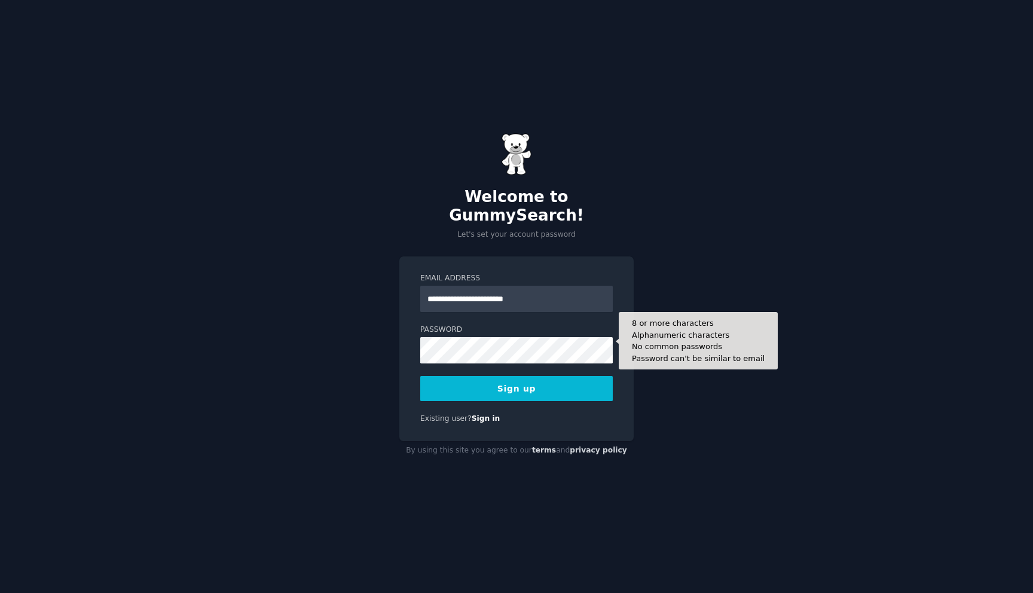
type input "**********"
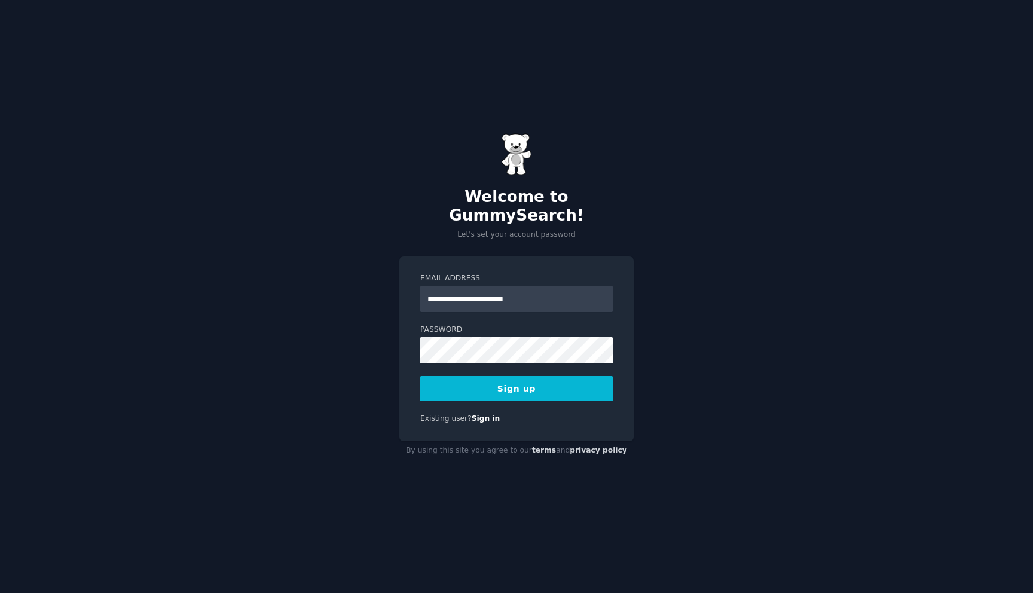
click at [514, 377] on button "Sign up" at bounding box center [516, 388] width 193 height 25
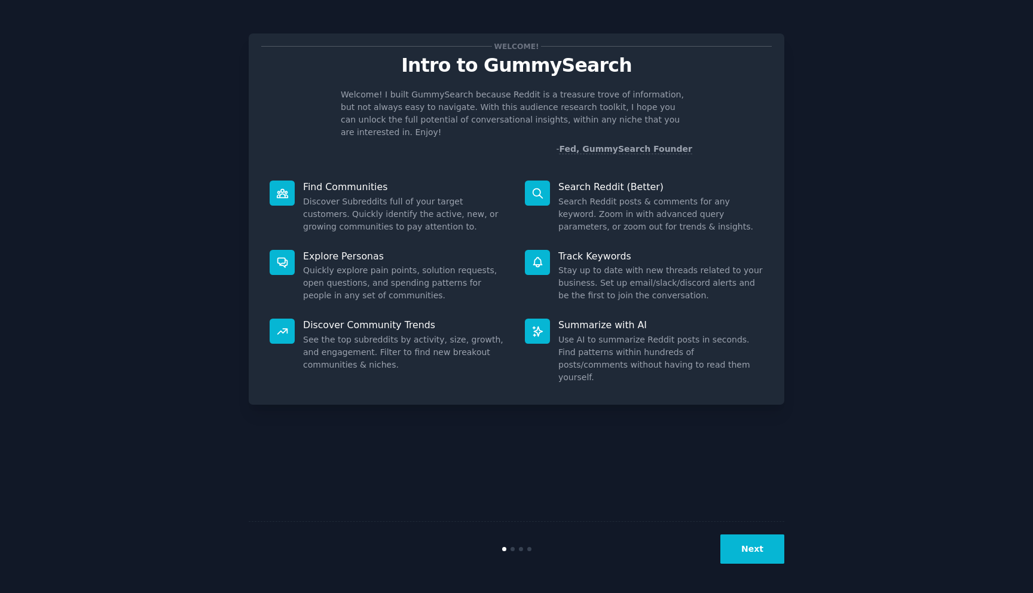
click at [754, 553] on button "Next" at bounding box center [753, 549] width 64 height 29
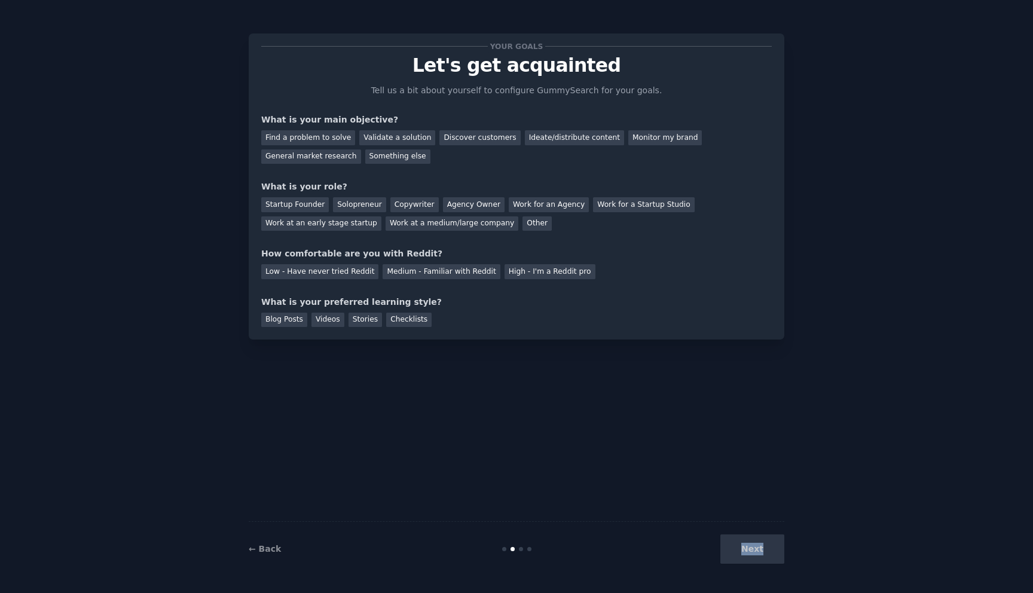
click at [754, 553] on div "Next" at bounding box center [695, 549] width 179 height 29
click at [677, 285] on div "Your goals Let's get acquainted Tell us a bit about yourself to configure Gummy…" at bounding box center [516, 186] width 511 height 281
click at [342, 141] on div "Find a problem to solve" at bounding box center [308, 137] width 94 height 15
click at [409, 138] on div "Validate a solution" at bounding box center [397, 137] width 76 height 15
click at [343, 134] on div "Find a problem to solve" at bounding box center [308, 137] width 94 height 15
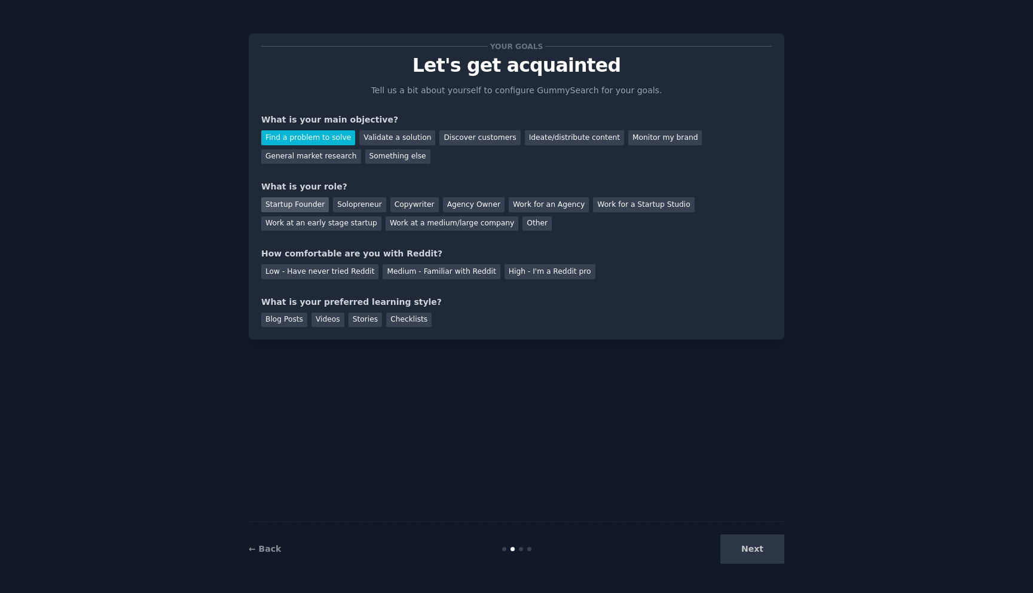
click at [308, 206] on div "Startup Founder" at bounding box center [295, 204] width 68 height 15
click at [365, 208] on div "Solopreneur" at bounding box center [359, 204] width 53 height 15
click at [767, 555] on div "Next" at bounding box center [695, 549] width 179 height 29
click at [362, 273] on div "Low - Have never tried Reddit" at bounding box center [319, 271] width 117 height 15
click at [407, 270] on div "Medium - Familiar with Reddit" at bounding box center [441, 271] width 117 height 15
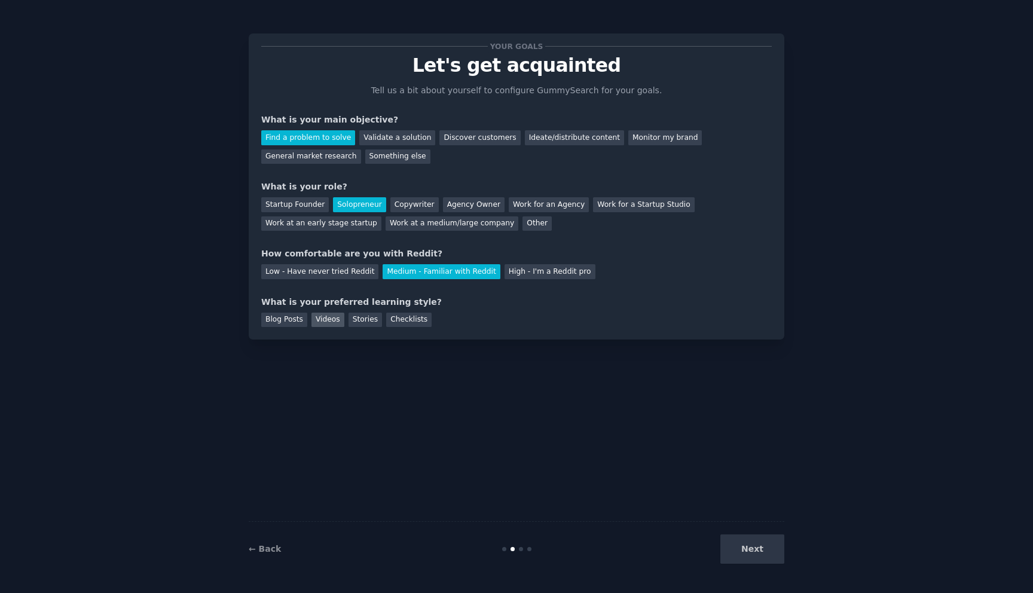
click at [335, 324] on div "Videos" at bounding box center [328, 320] width 33 height 15
click at [769, 556] on button "Next" at bounding box center [753, 549] width 64 height 29
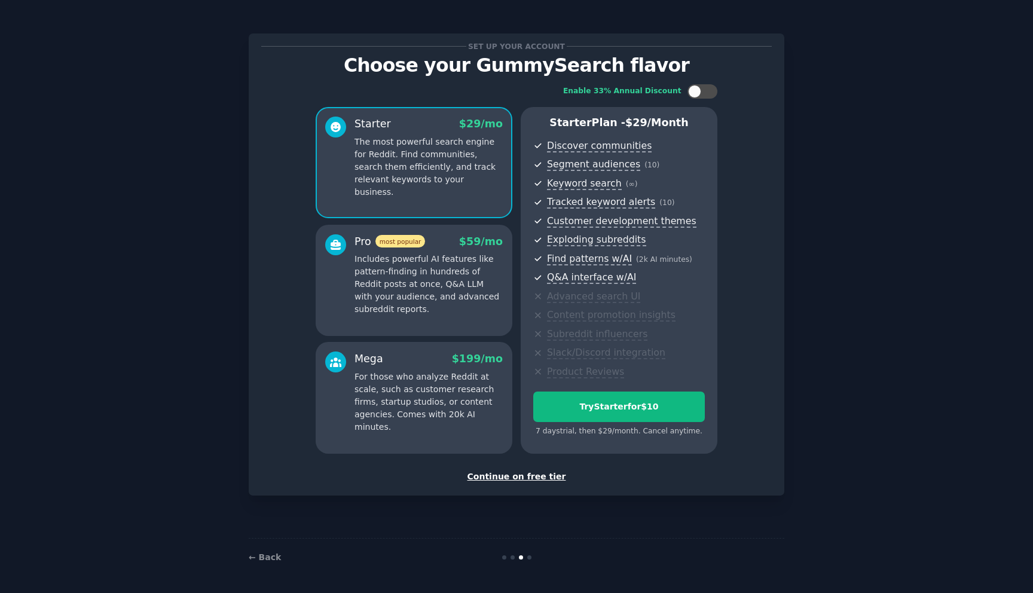
click at [544, 481] on div "Continue on free tier" at bounding box center [516, 477] width 511 height 13
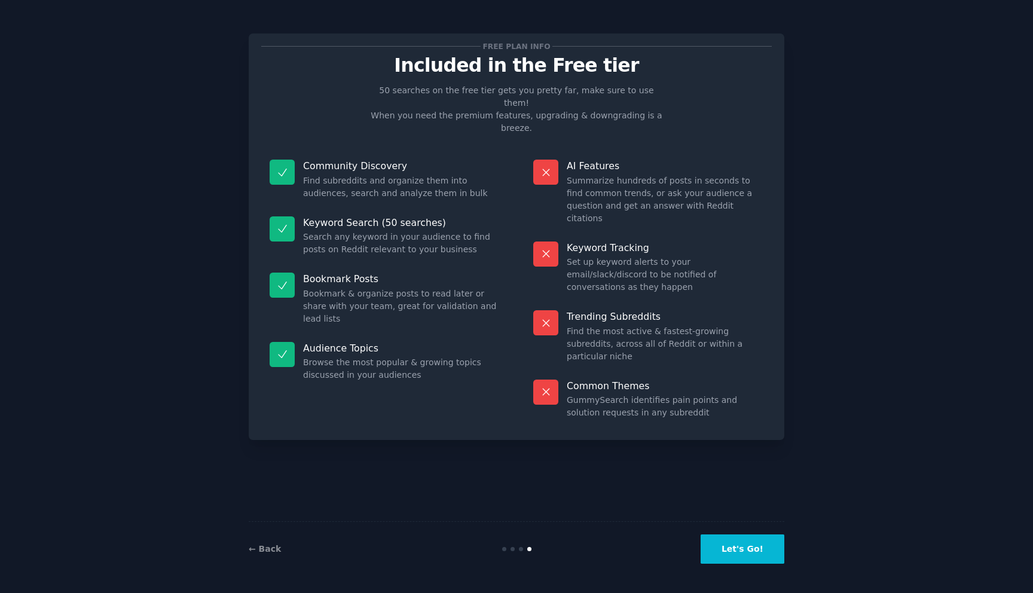
click at [733, 542] on button "Let's Go!" at bounding box center [743, 549] width 84 height 29
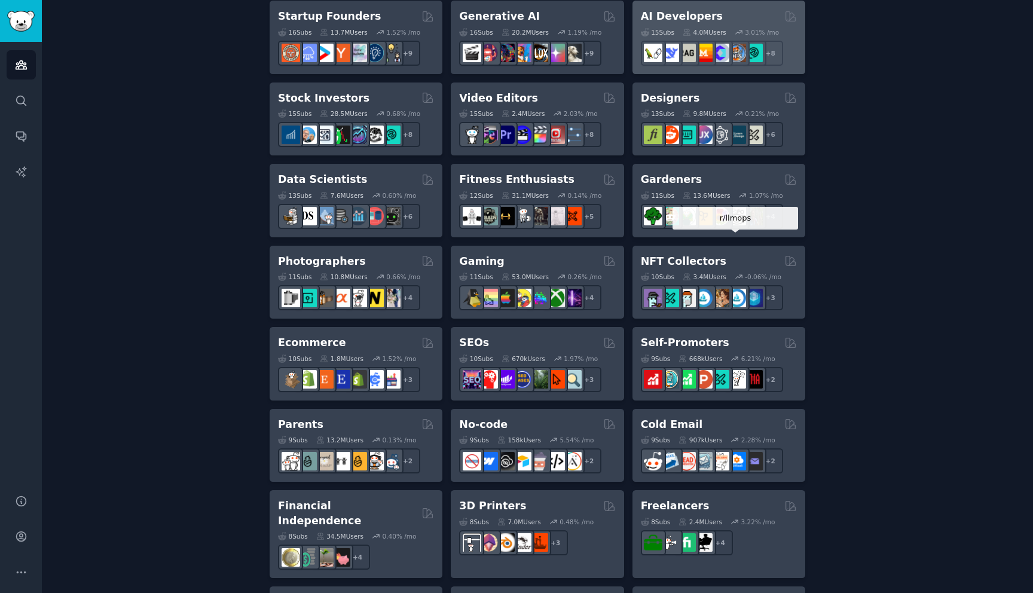
scroll to position [786, 0]
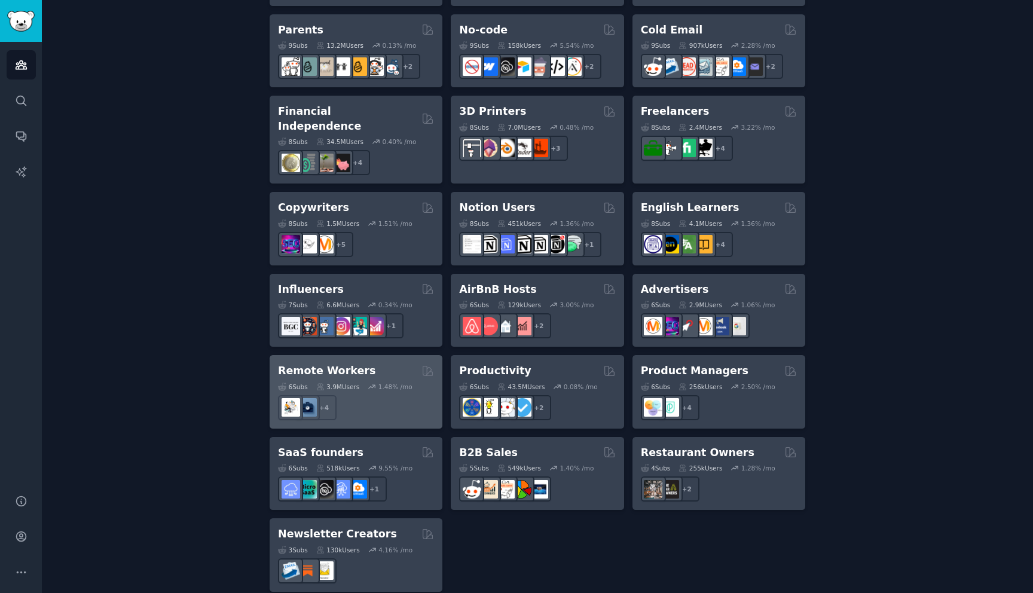
click at [345, 364] on h2 "Remote Workers" at bounding box center [326, 371] width 97 height 15
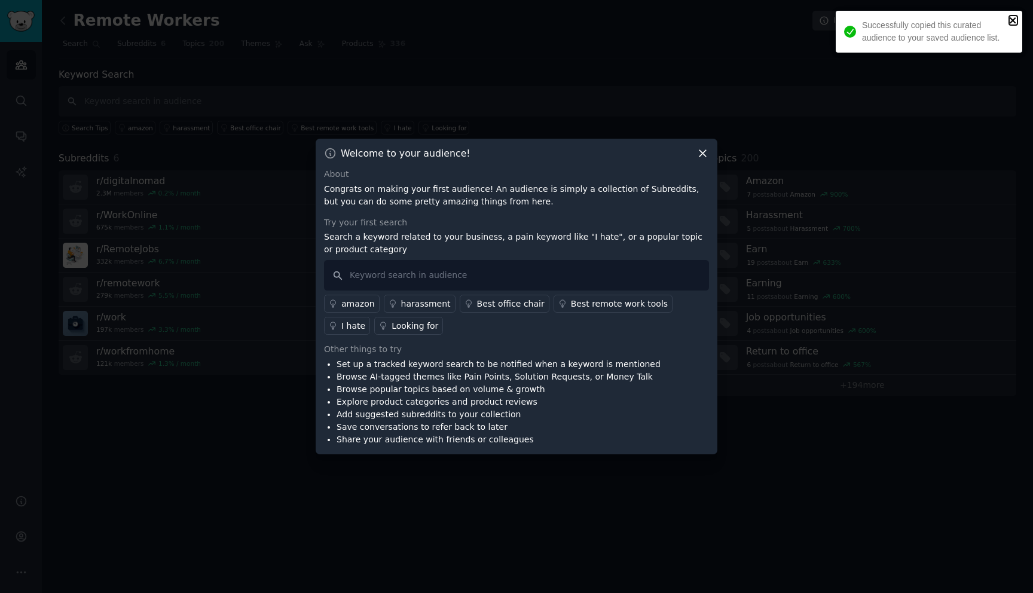
click at [1014, 20] on icon "close" at bounding box center [1014, 21] width 8 height 10
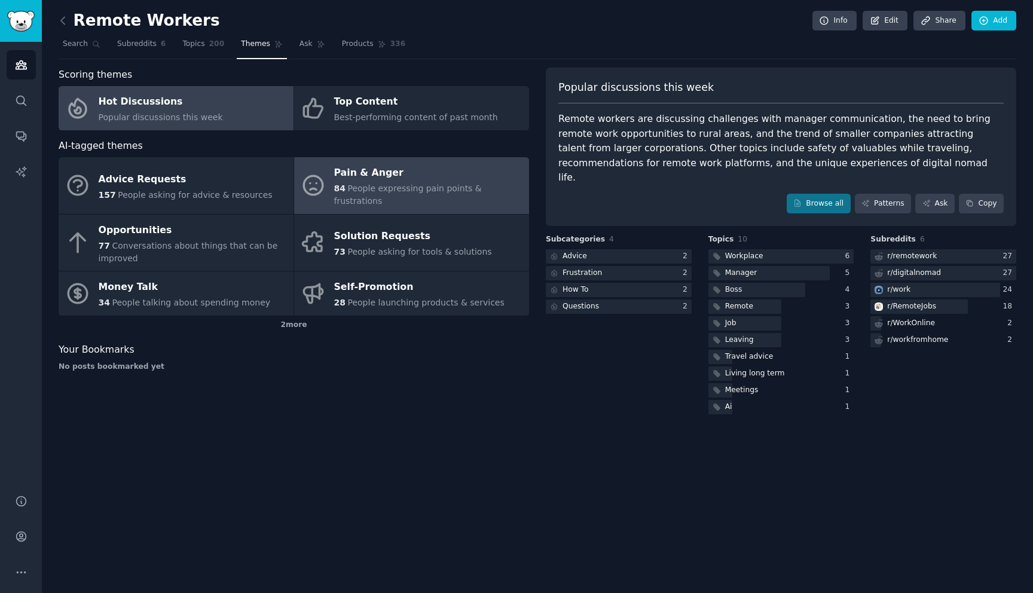
click at [444, 175] on div "Pain & Anger" at bounding box center [428, 173] width 189 height 19
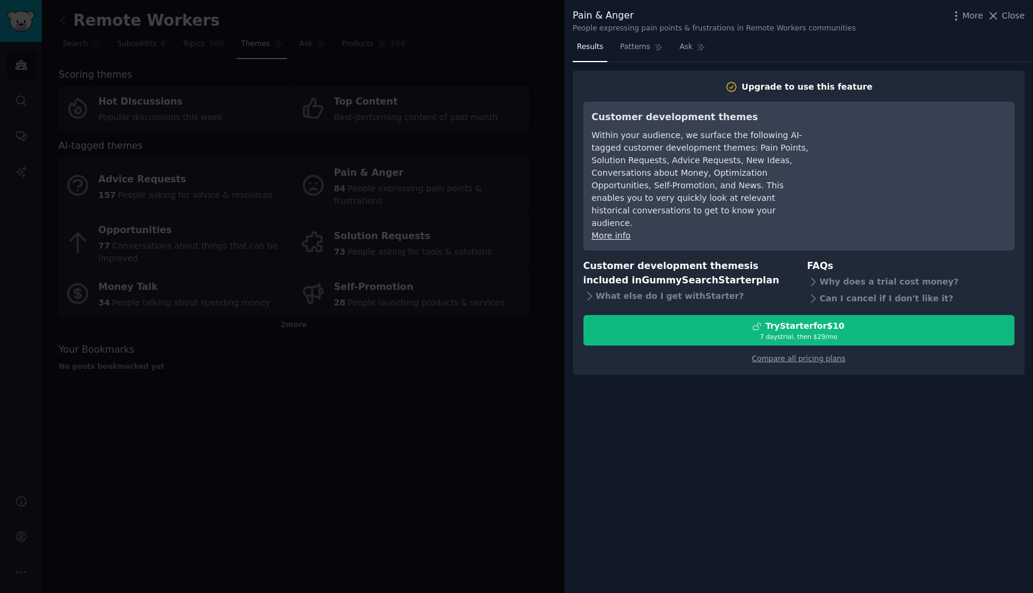
click at [542, 197] on div at bounding box center [516, 296] width 1033 height 593
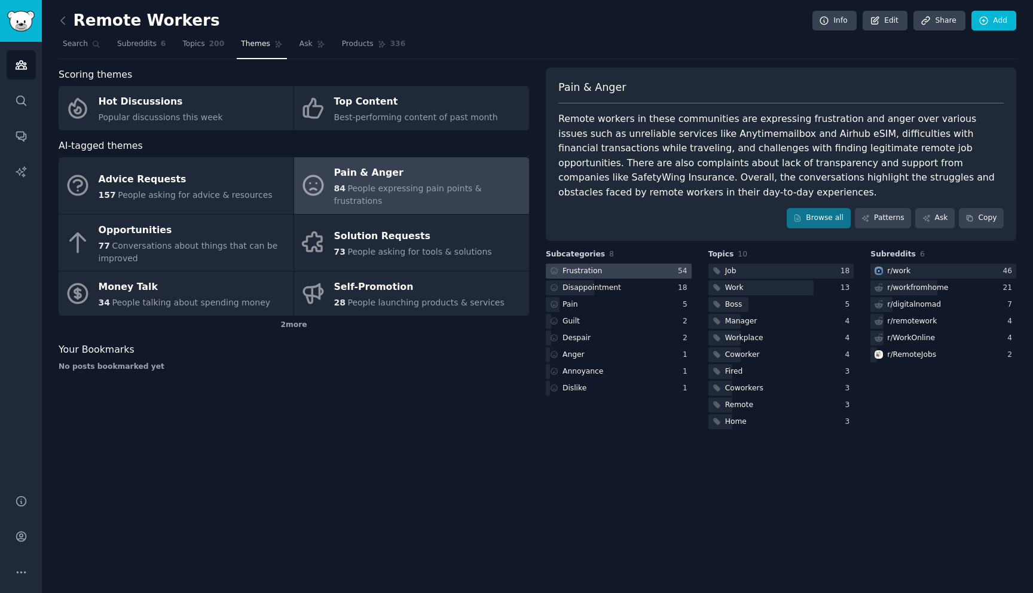
click at [612, 269] on div at bounding box center [619, 271] width 146 height 15
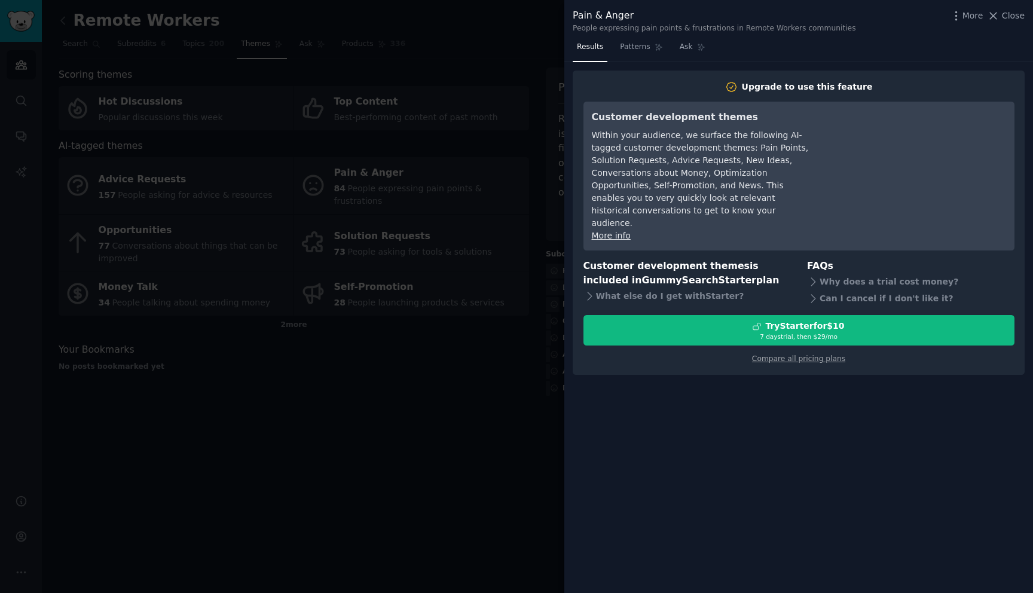
click at [516, 324] on div at bounding box center [516, 296] width 1033 height 593
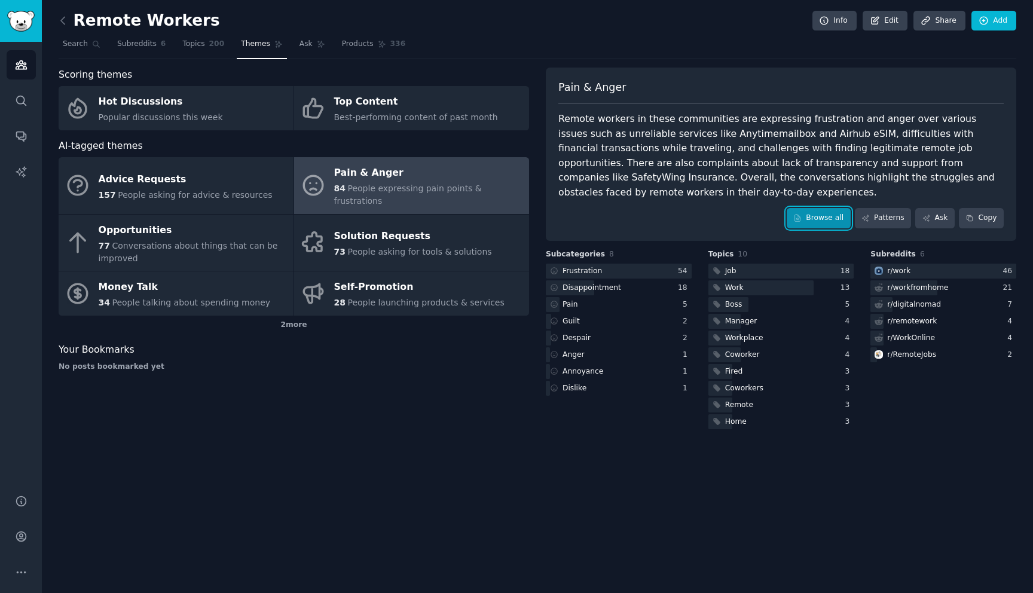
click at [830, 224] on link "Browse all" at bounding box center [819, 218] width 64 height 20
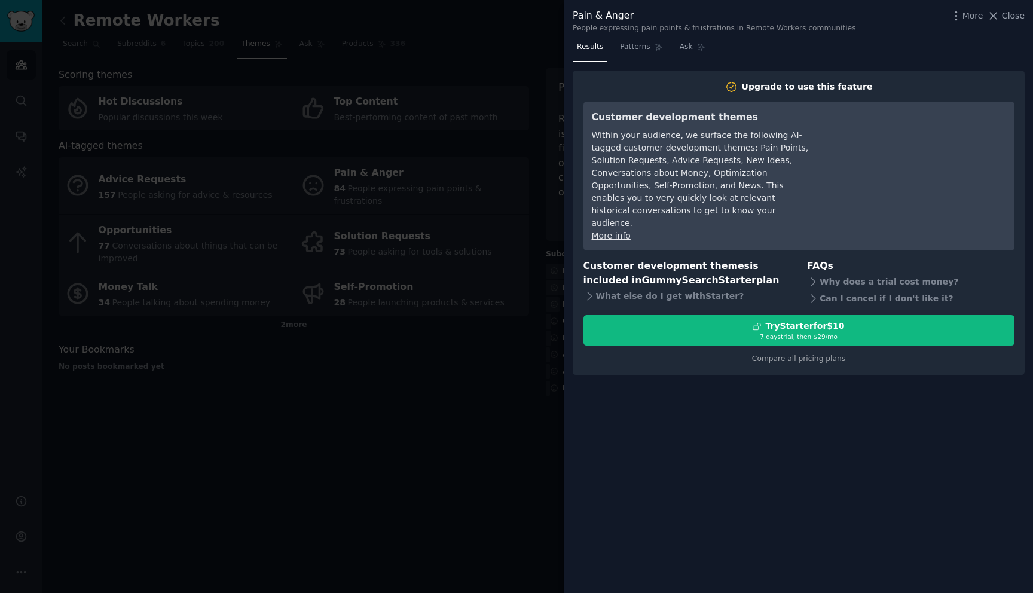
click at [568, 106] on div "Results Patterns Ask Upgrade to use this feature Customer development themes Wi…" at bounding box center [799, 316] width 469 height 556
click at [540, 95] on div at bounding box center [516, 296] width 1033 height 593
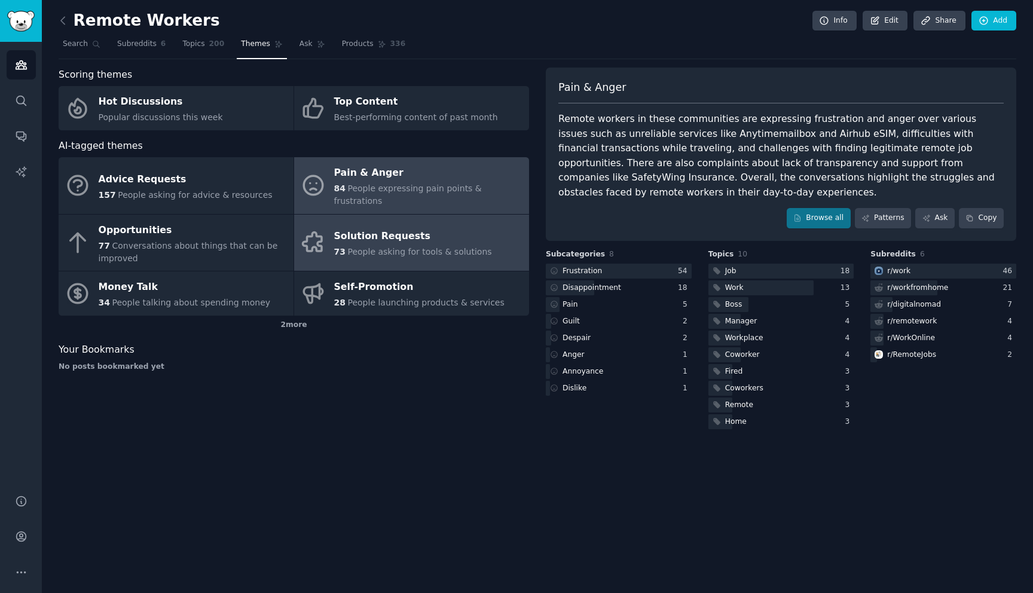
click at [452, 250] on link "Solution Requests 73 People asking for tools & solutions" at bounding box center [411, 243] width 235 height 57
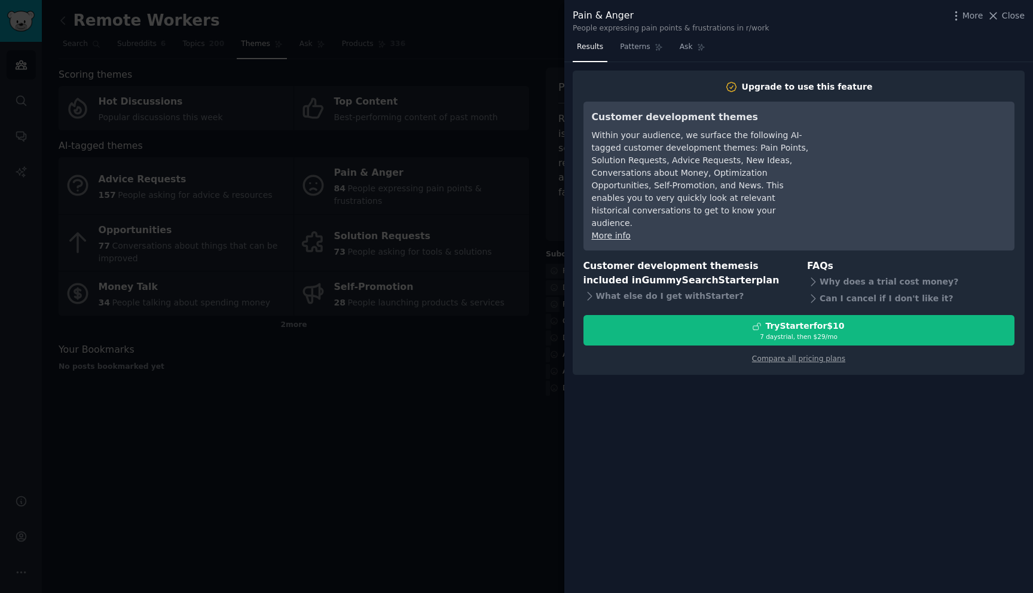
click at [512, 71] on div at bounding box center [516, 296] width 1033 height 593
